Goal: Task Accomplishment & Management: Manage account settings

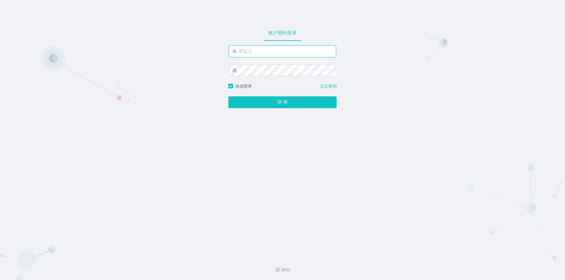
click at [268, 50] on input "text" at bounding box center [282, 52] width 107 height 12
type input "jishu"
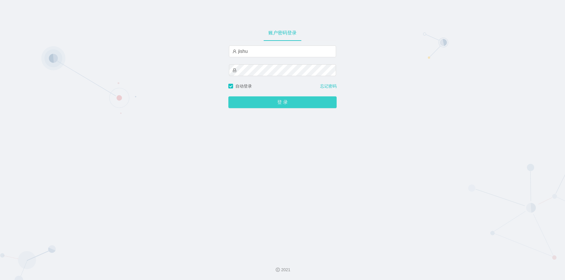
click at [251, 102] on button "登 录" at bounding box center [282, 103] width 108 height 12
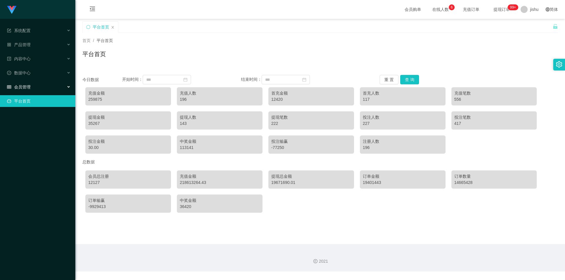
click at [44, 84] on div "会员管理" at bounding box center [37, 87] width 75 height 12
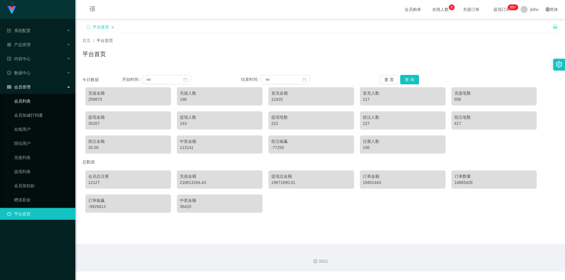
click at [39, 103] on link "会员列表" at bounding box center [42, 101] width 57 height 12
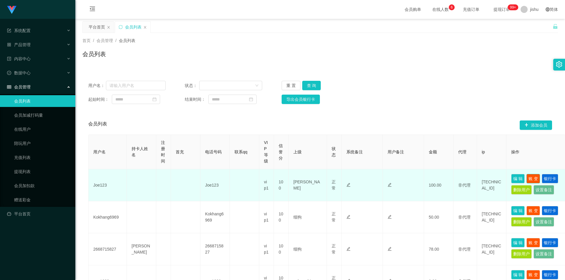
click at [533, 178] on button "账 变" at bounding box center [533, 178] width 14 height 9
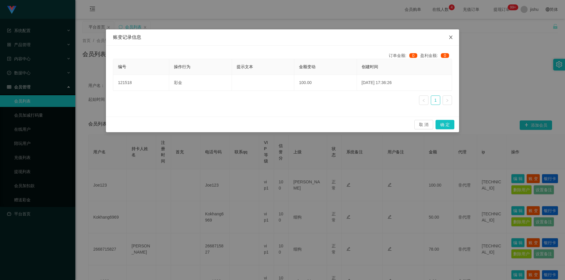
click at [451, 36] on icon "图标: close" at bounding box center [450, 37] width 5 height 5
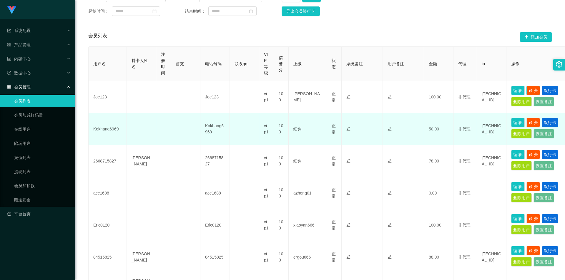
scroll to position [118, 0]
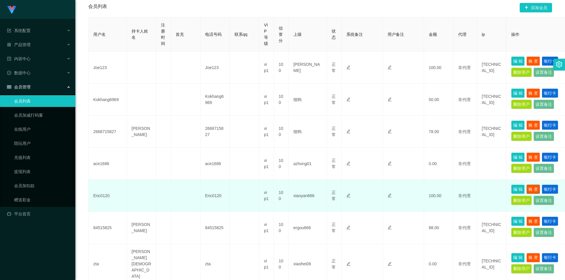
click at [532, 189] on button "账 变" at bounding box center [533, 189] width 14 height 9
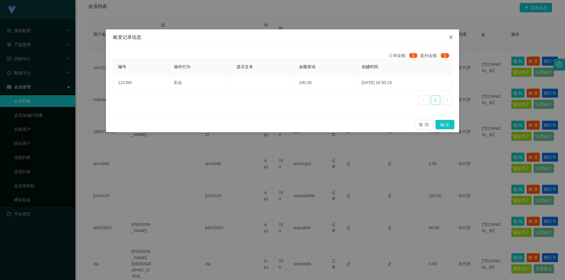
click at [451, 38] on icon "图标: close" at bounding box center [450, 38] width 3 height 4
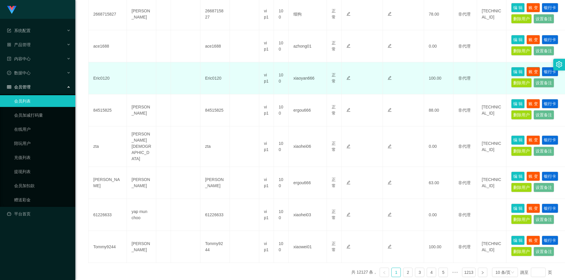
scroll to position [258, 0]
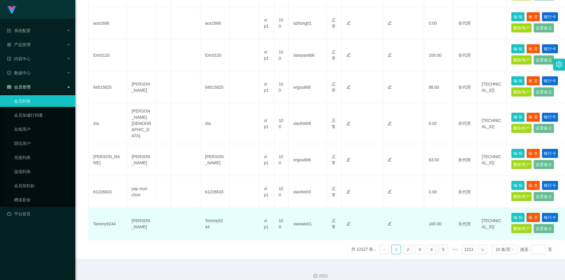
click at [533, 213] on button "账 变" at bounding box center [533, 217] width 14 height 9
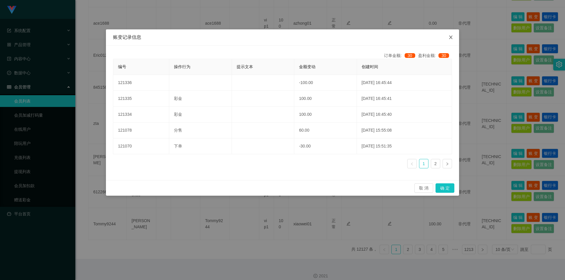
click at [450, 37] on icon "图标: close" at bounding box center [450, 38] width 3 height 4
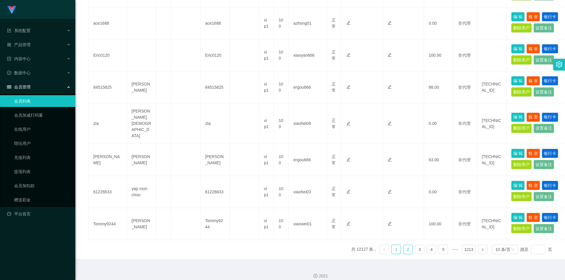
click at [404, 245] on link "2" at bounding box center [407, 249] width 9 height 9
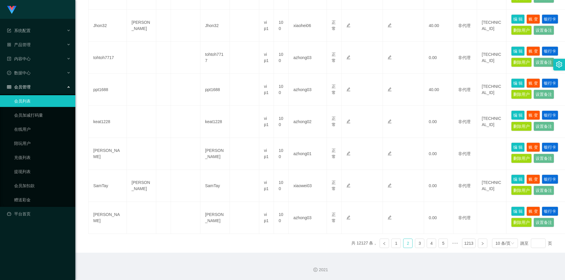
scroll to position [256, 0]
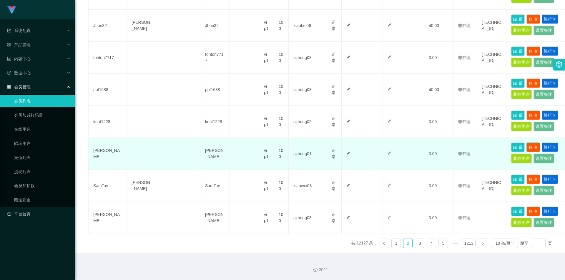
click at [533, 146] on button "账 变" at bounding box center [533, 147] width 14 height 9
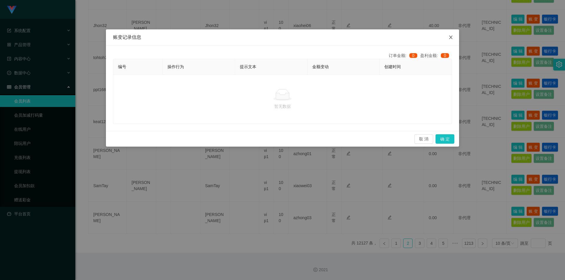
click at [451, 36] on icon "图标: close" at bounding box center [450, 37] width 5 height 5
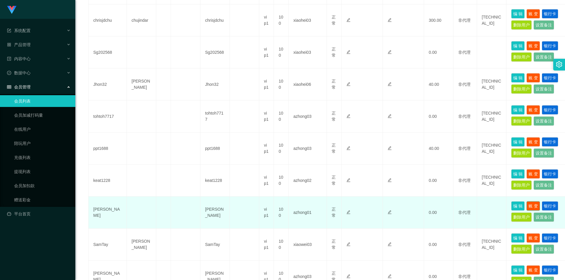
scroll to position [168, 0]
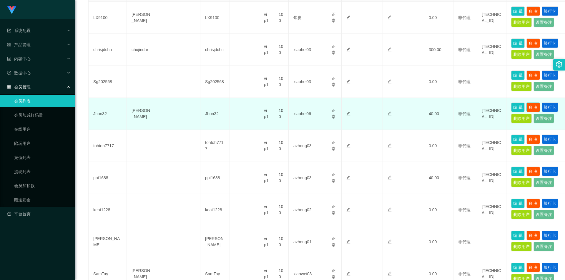
click at [533, 106] on button "账 变" at bounding box center [533, 107] width 14 height 9
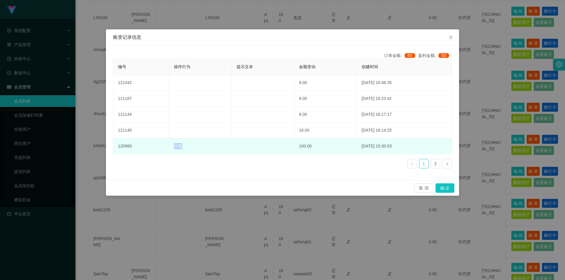
drag, startPoint x: 185, startPoint y: 147, endPoint x: 171, endPoint y: 148, distance: 14.1
click at [171, 148] on td "分售" at bounding box center [200, 147] width 62 height 16
click at [187, 148] on td "分售" at bounding box center [200, 147] width 62 height 16
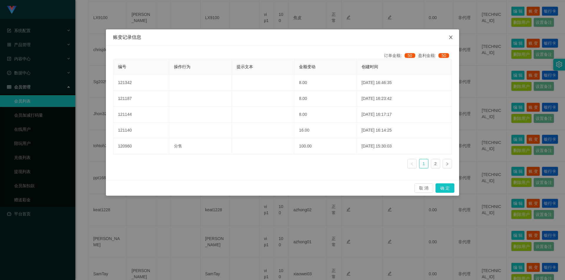
click at [451, 38] on icon "图标: close" at bounding box center [450, 38] width 3 height 4
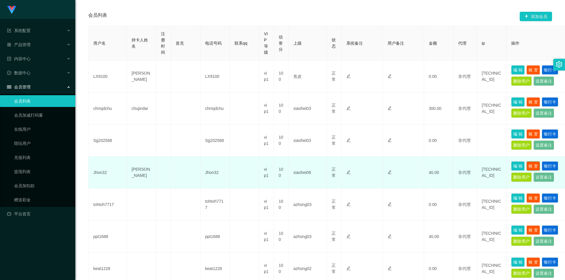
scroll to position [79, 0]
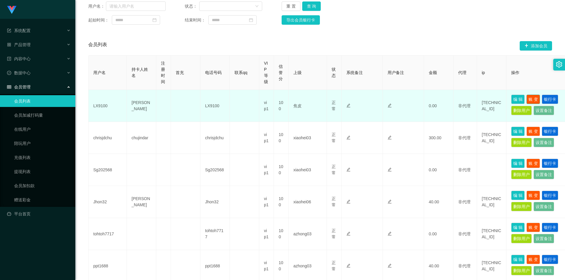
click at [537, 97] on button "账 变" at bounding box center [533, 99] width 14 height 9
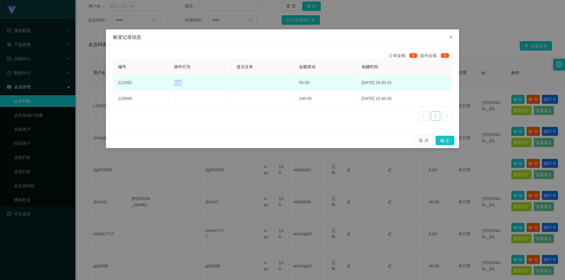
drag, startPoint x: 185, startPoint y: 84, endPoint x: 169, endPoint y: 84, distance: 16.5
click at [169, 84] on td "彩金" at bounding box center [200, 83] width 62 height 16
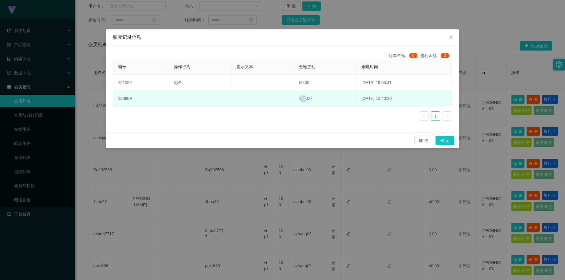
drag, startPoint x: 290, startPoint y: 99, endPoint x: 295, endPoint y: 99, distance: 4.7
click at [295, 99] on td "100.00" at bounding box center [325, 99] width 62 height 16
click at [305, 99] on td "100.00" at bounding box center [325, 99] width 62 height 16
drag, startPoint x: 303, startPoint y: 99, endPoint x: 289, endPoint y: 100, distance: 13.6
click at [294, 100] on td "100.00" at bounding box center [325, 99] width 62 height 16
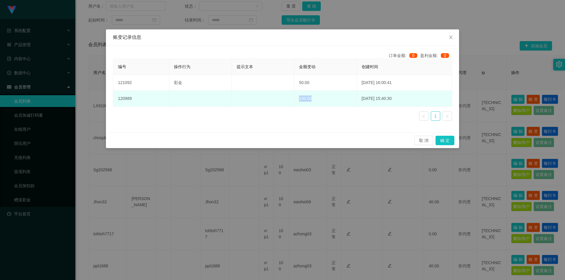
click at [315, 99] on td "100.00" at bounding box center [325, 99] width 62 height 16
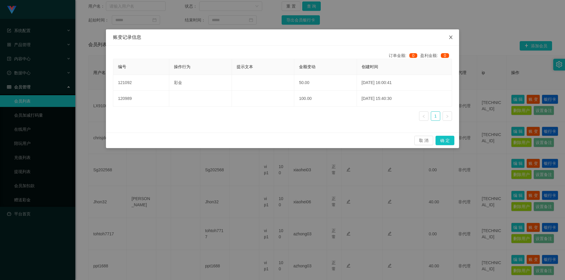
click at [451, 35] on icon "图标: close" at bounding box center [450, 37] width 5 height 5
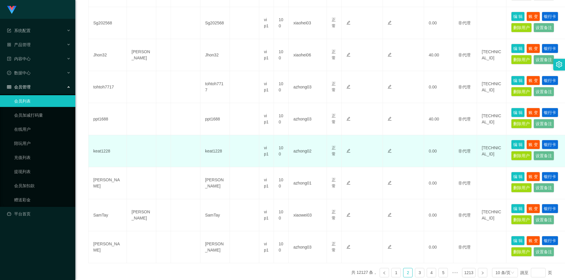
scroll to position [256, 0]
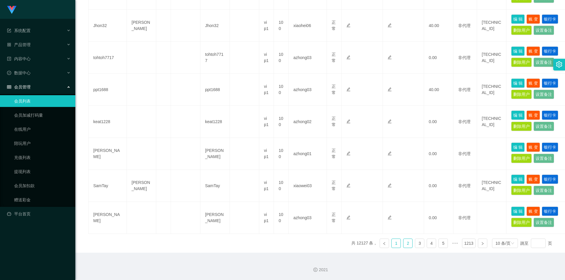
click at [392, 243] on link "1" at bounding box center [396, 243] width 9 height 9
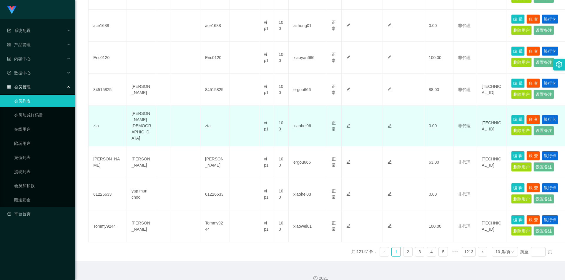
click at [532, 117] on button "账 变" at bounding box center [533, 119] width 14 height 9
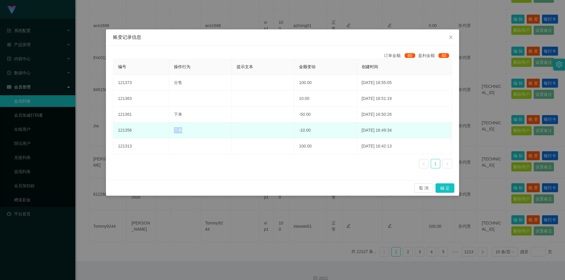
drag, startPoint x: 192, startPoint y: 130, endPoint x: 172, endPoint y: 131, distance: 20.6
click at [172, 131] on td "下单" at bounding box center [200, 131] width 62 height 16
click at [191, 131] on td "下单" at bounding box center [200, 131] width 62 height 16
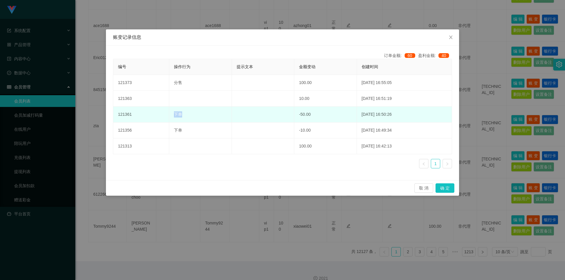
drag, startPoint x: 187, startPoint y: 116, endPoint x: 173, endPoint y: 114, distance: 13.7
click at [173, 114] on td "下单" at bounding box center [200, 115] width 62 height 16
click at [196, 115] on td "下单" at bounding box center [200, 115] width 62 height 16
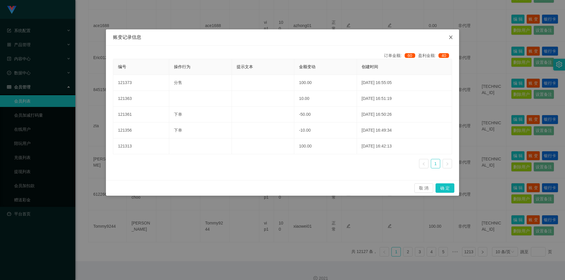
click at [451, 36] on icon "图标: close" at bounding box center [450, 37] width 5 height 5
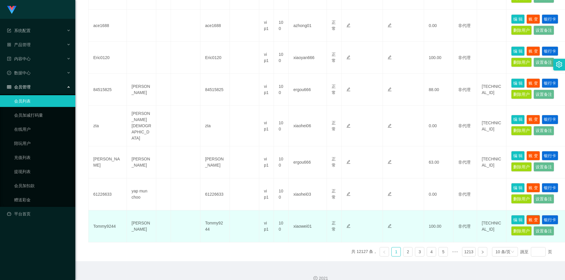
click at [534, 215] on button "账 变" at bounding box center [533, 219] width 14 height 9
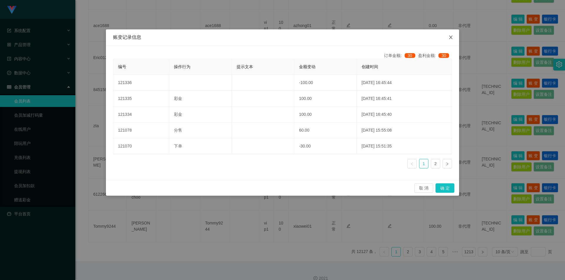
click at [451, 39] on icon "图标: close" at bounding box center [450, 37] width 5 height 5
